Goal: Find specific page/section

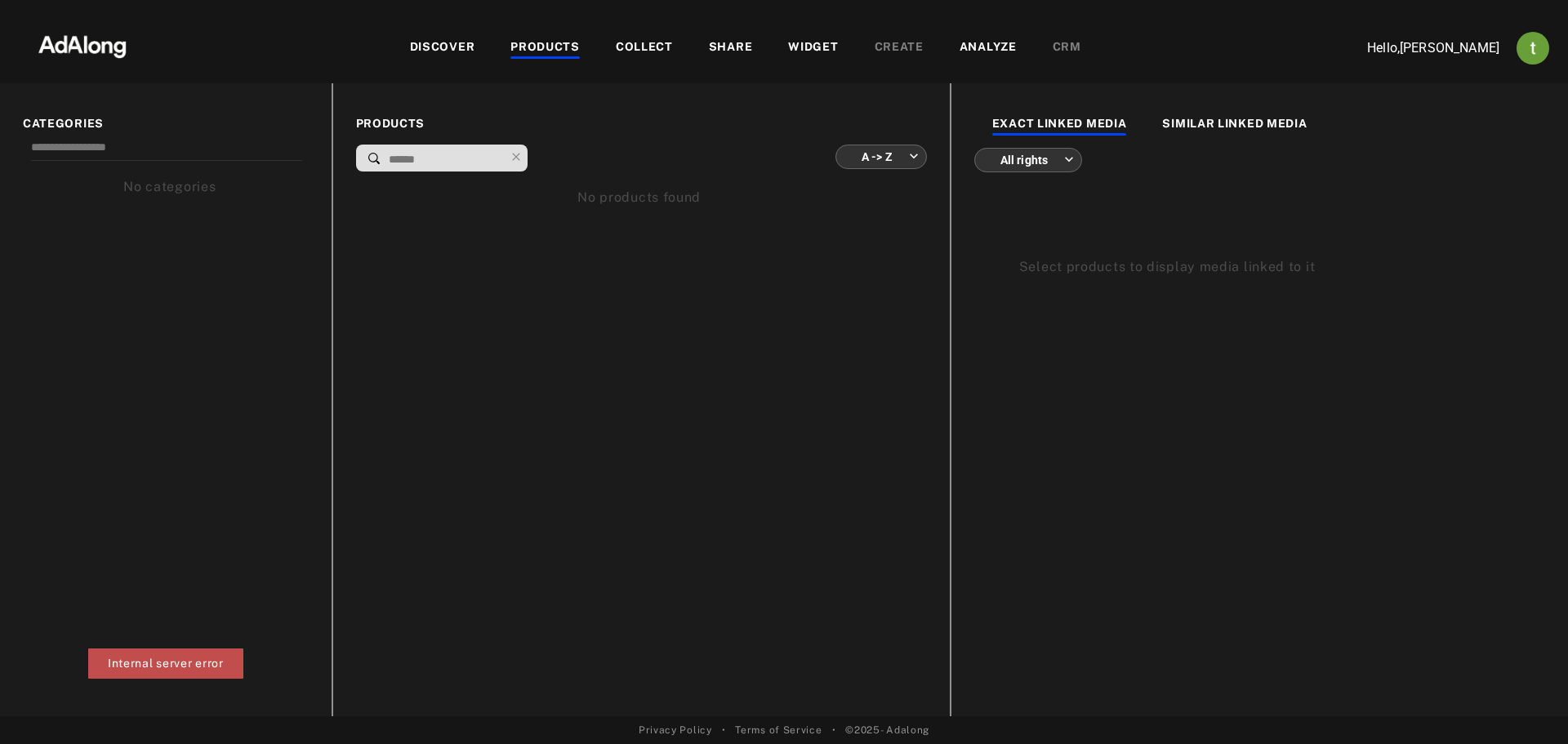
click at [451, 41] on div "DISCOVER" at bounding box center [442, 47] width 65 height 19
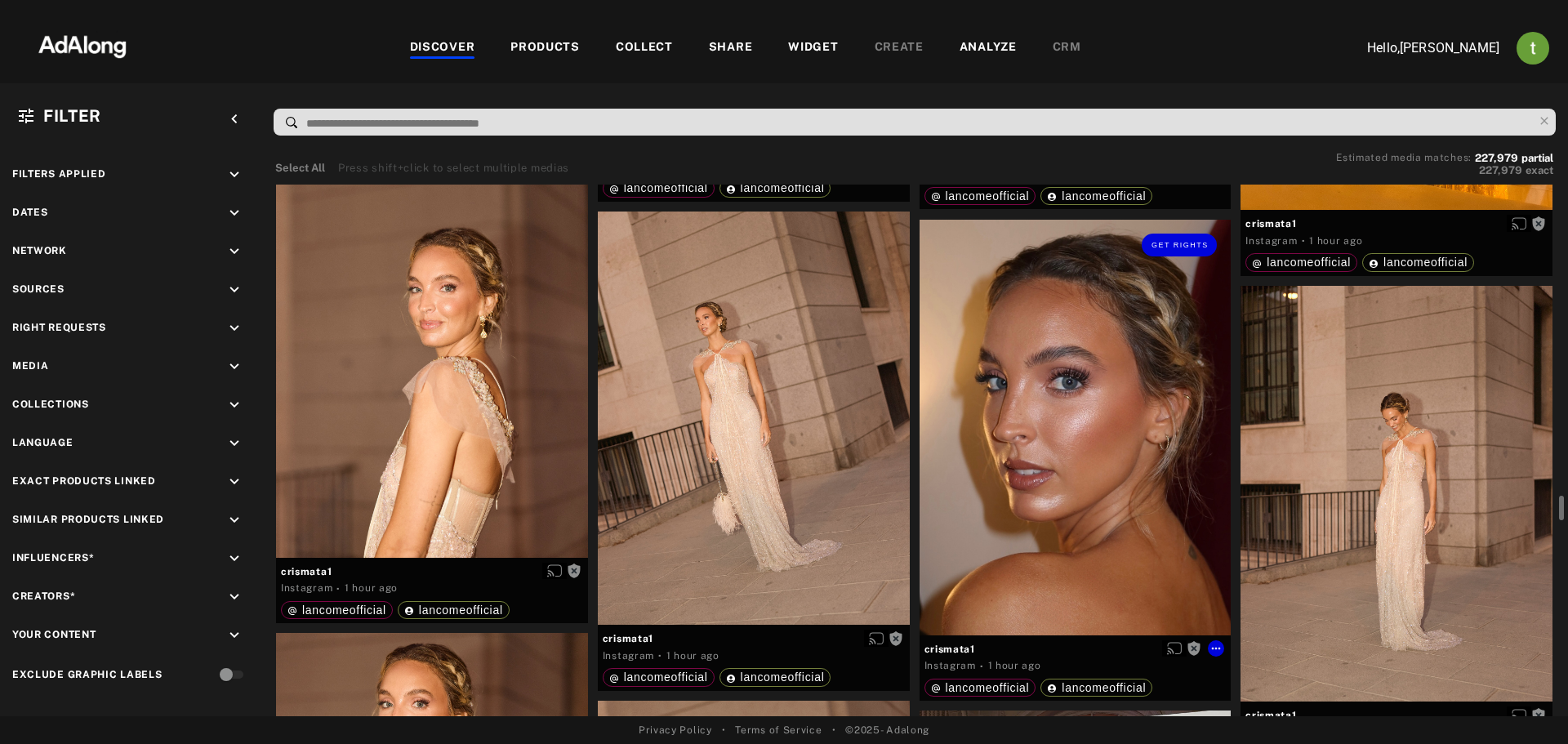
scroll to position [7482, 0]
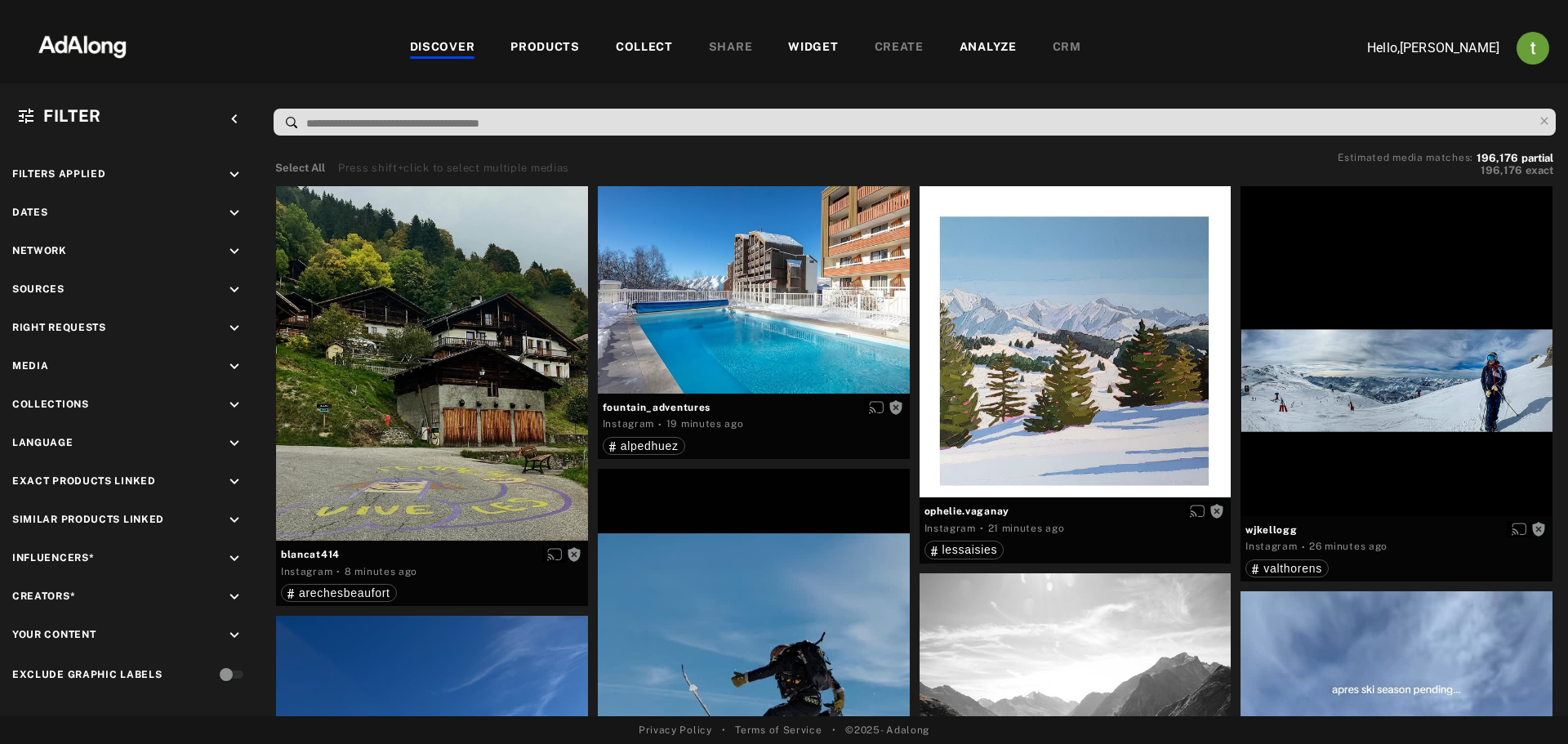
click at [568, 45] on div "PRODUCTS" at bounding box center [545, 47] width 69 height 19
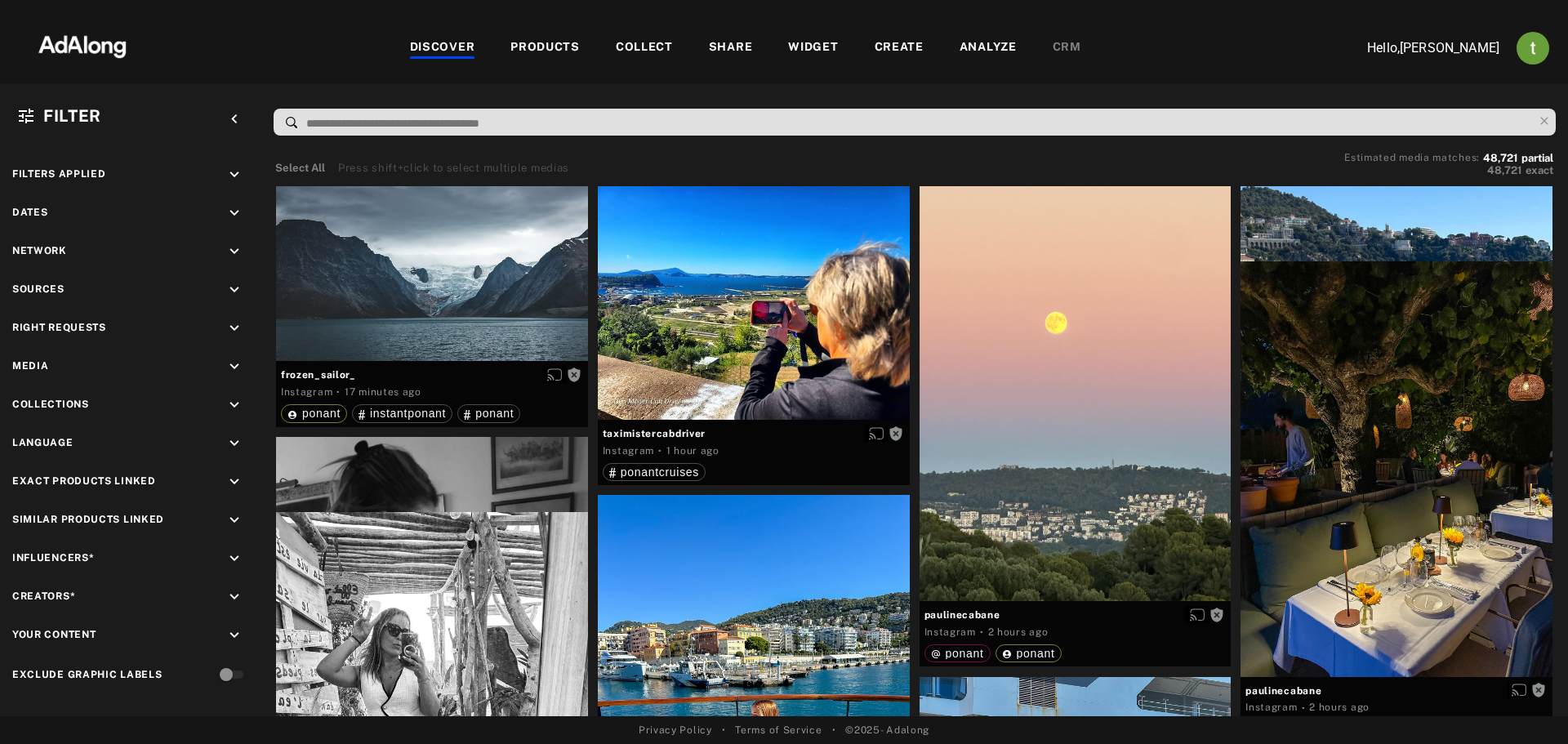
click at [531, 41] on div "PRODUCTS" at bounding box center [545, 47] width 69 height 19
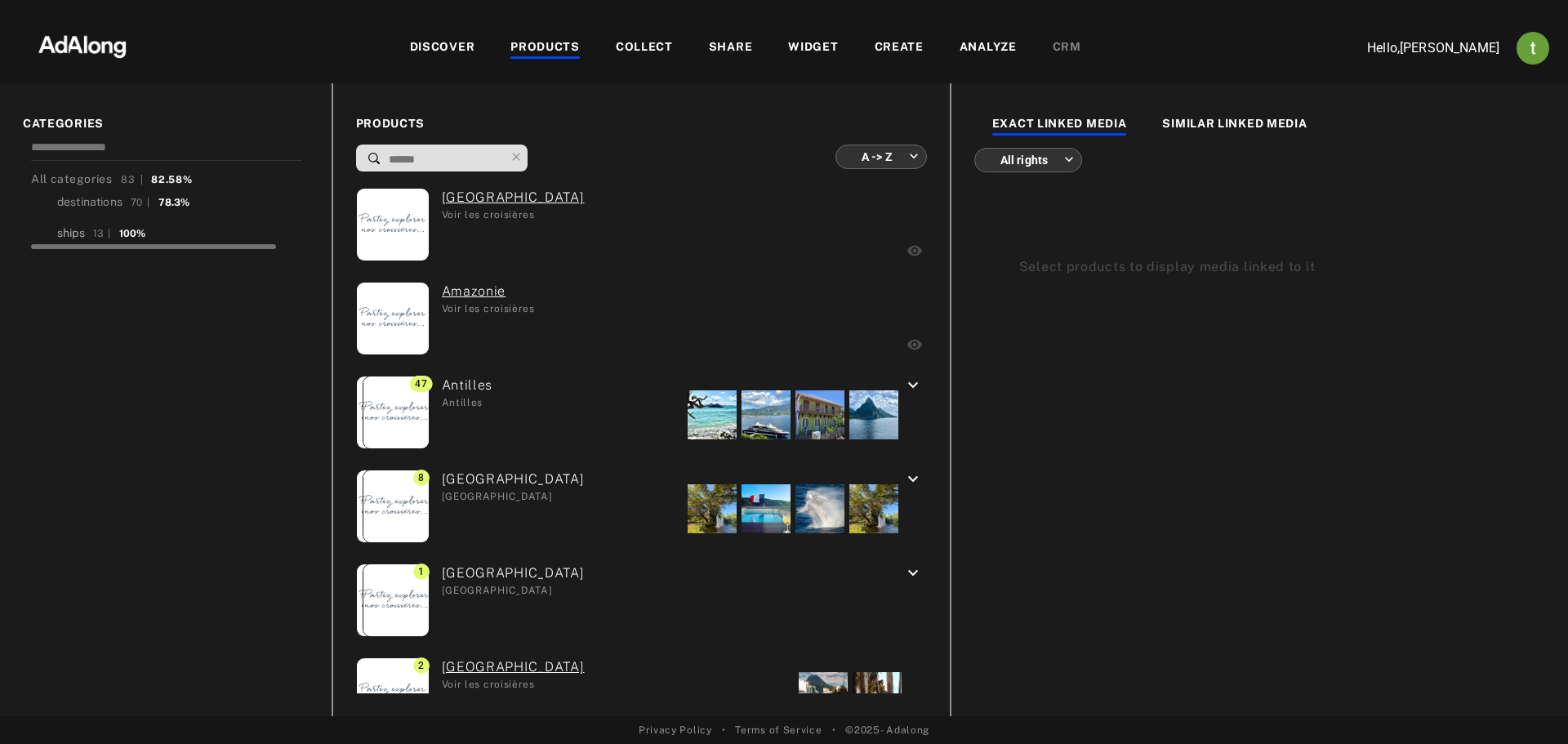
click at [60, 230] on div "ships" at bounding box center [71, 233] width 28 height 17
